Goal: Information Seeking & Learning: Learn about a topic

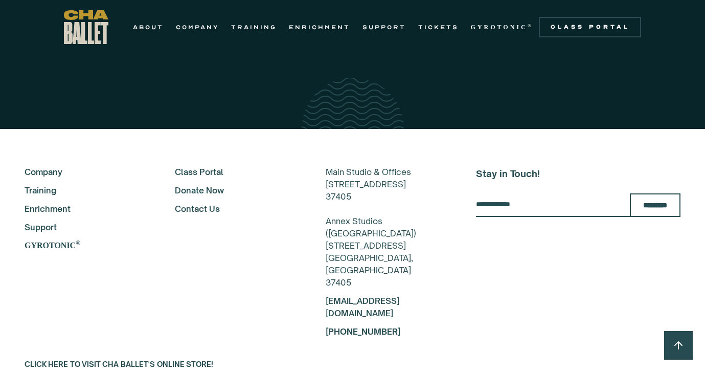
scroll to position [1798, 0]
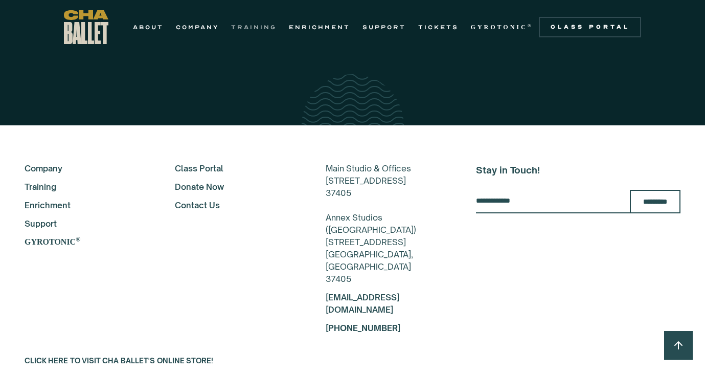
click at [251, 24] on link "TRAINING" at bounding box center [254, 27] width 46 height 12
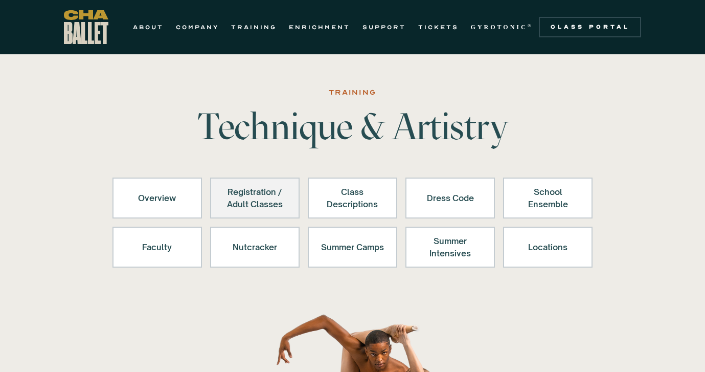
click at [268, 197] on div "Registration / Adult Classes" at bounding box center [254, 198] width 63 height 25
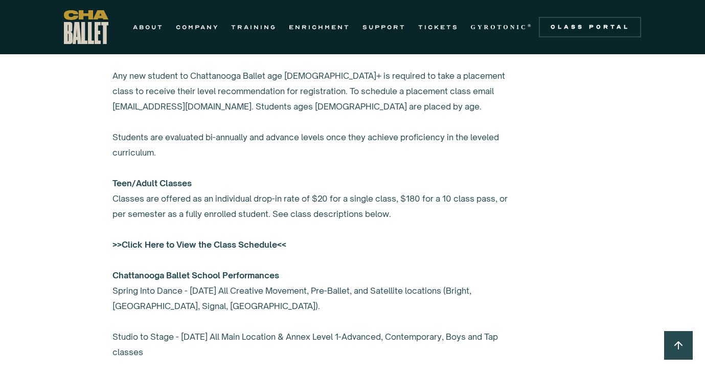
scroll to position [734, 0]
click at [160, 247] on strong ">>Click Here to View the Class Schedule<<" at bounding box center [200, 244] width 174 height 10
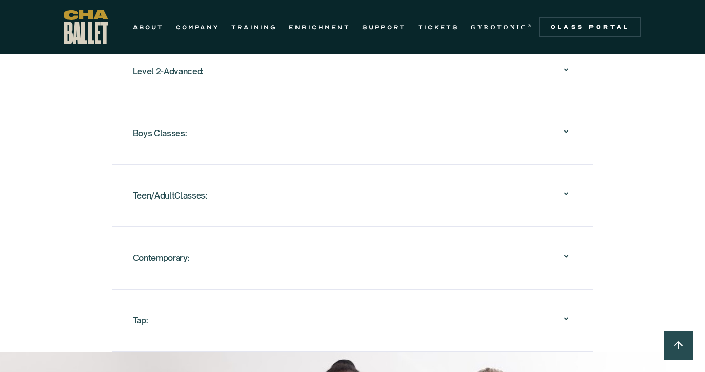
scroll to position [1244, 0]
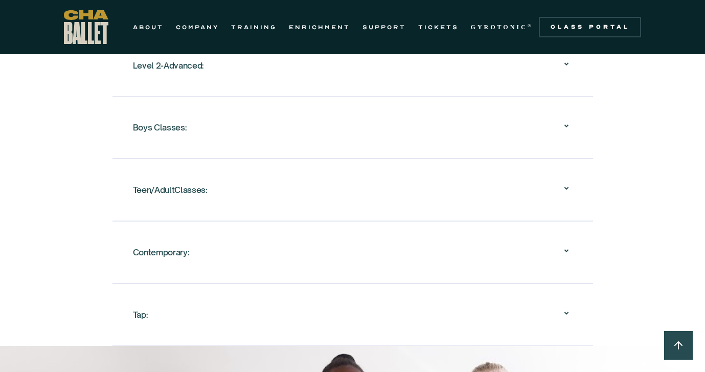
click at [192, 184] on div "Teen/AdultClasses:" at bounding box center [170, 190] width 75 height 18
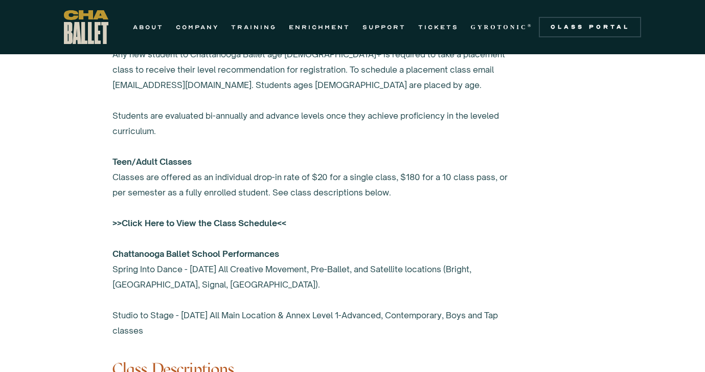
scroll to position [754, 0]
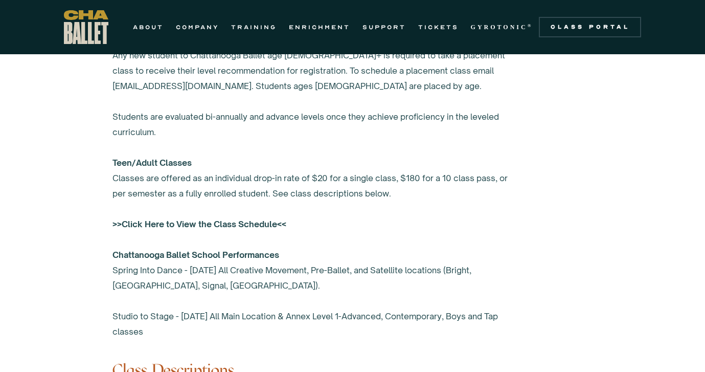
click at [168, 221] on strong ">>Click Here to View the Class Schedule<<" at bounding box center [200, 224] width 174 height 10
